Goal: Information Seeking & Learning: Learn about a topic

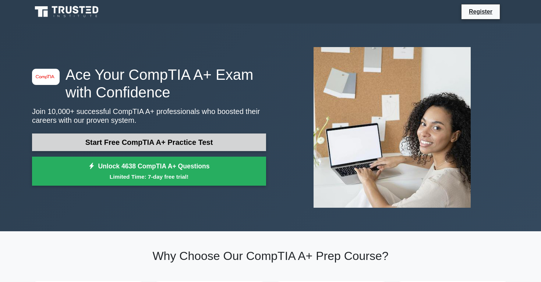
click at [215, 140] on link "Start Free CompTIA A+ Practice Test" at bounding box center [149, 143] width 234 height 18
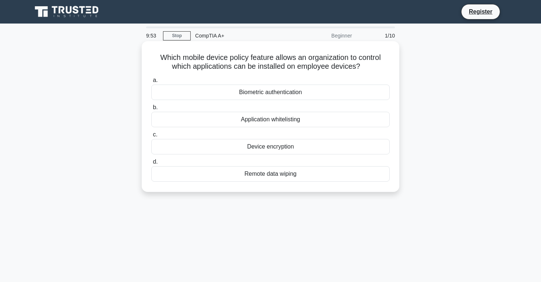
click at [303, 121] on div "Application whitelisting" at bounding box center [270, 119] width 239 height 15
click at [151, 110] on input "b. Application whitelisting" at bounding box center [151, 107] width 0 height 5
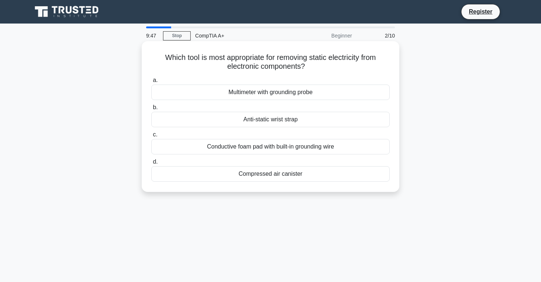
click at [281, 116] on div "Anti-static wrist strap" at bounding box center [270, 119] width 239 height 15
click at [151, 110] on input "b. Anti-static wrist strap" at bounding box center [151, 107] width 0 height 5
